Goal: Check status: Check status

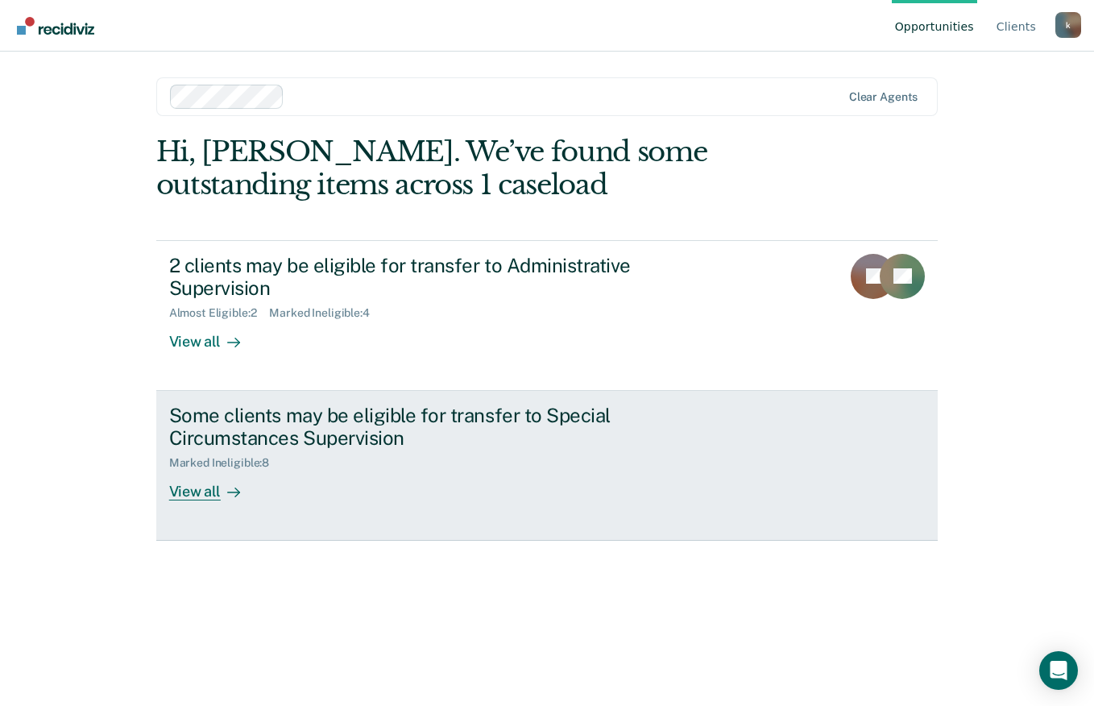
click at [201, 470] on div "View all" at bounding box center [214, 485] width 90 height 31
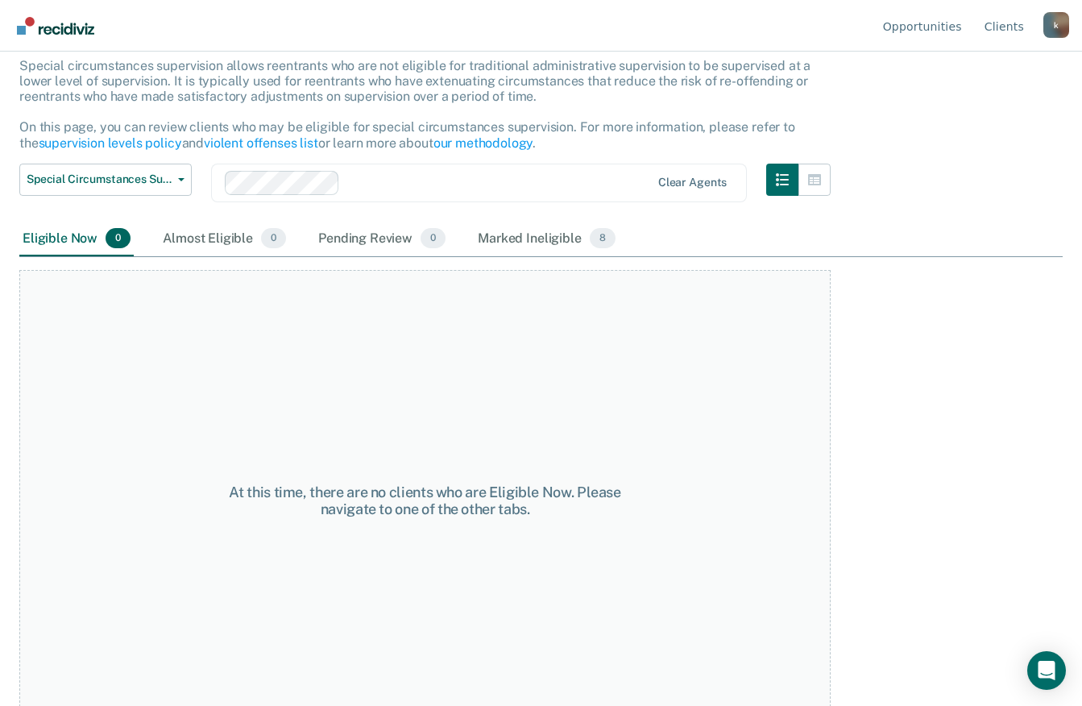
scroll to position [124, 0]
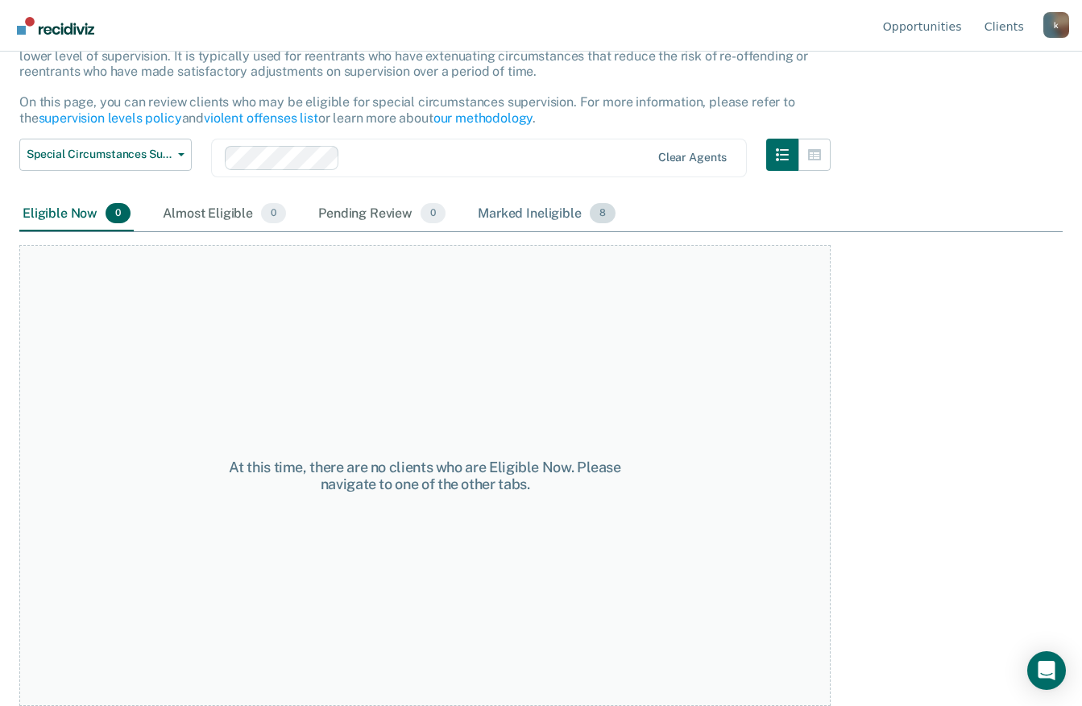
click at [517, 219] on div "Marked Ineligible 8" at bounding box center [546, 214] width 144 height 35
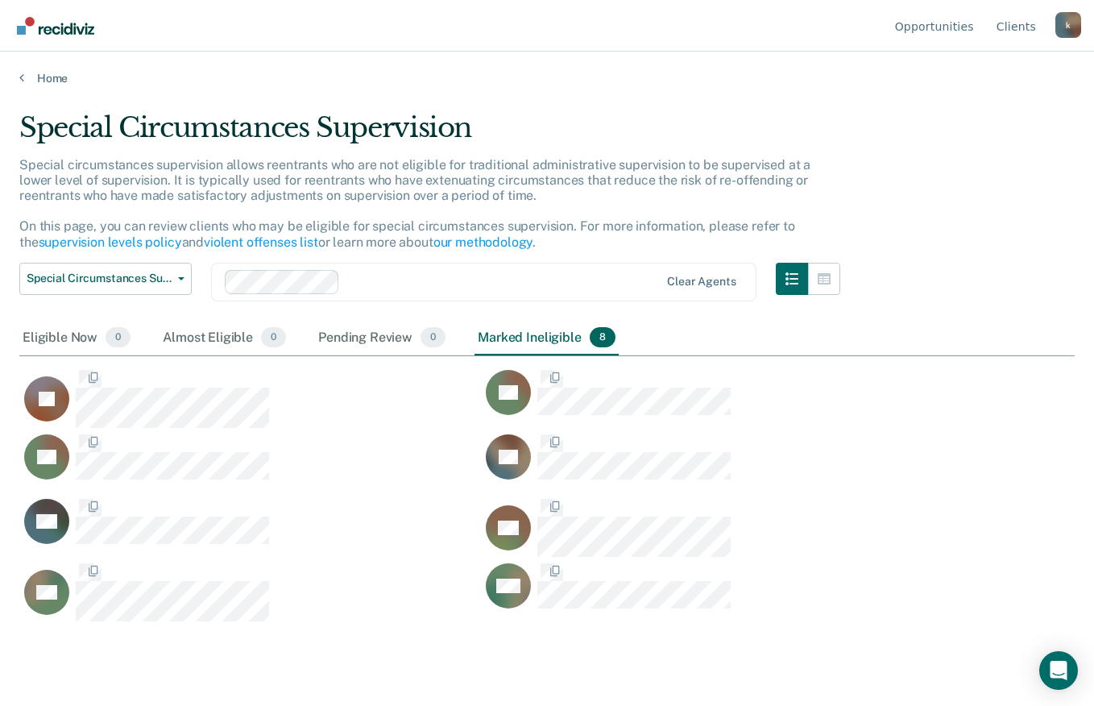
scroll to position [462, 1043]
